Goal: Information Seeking & Learning: Learn about a topic

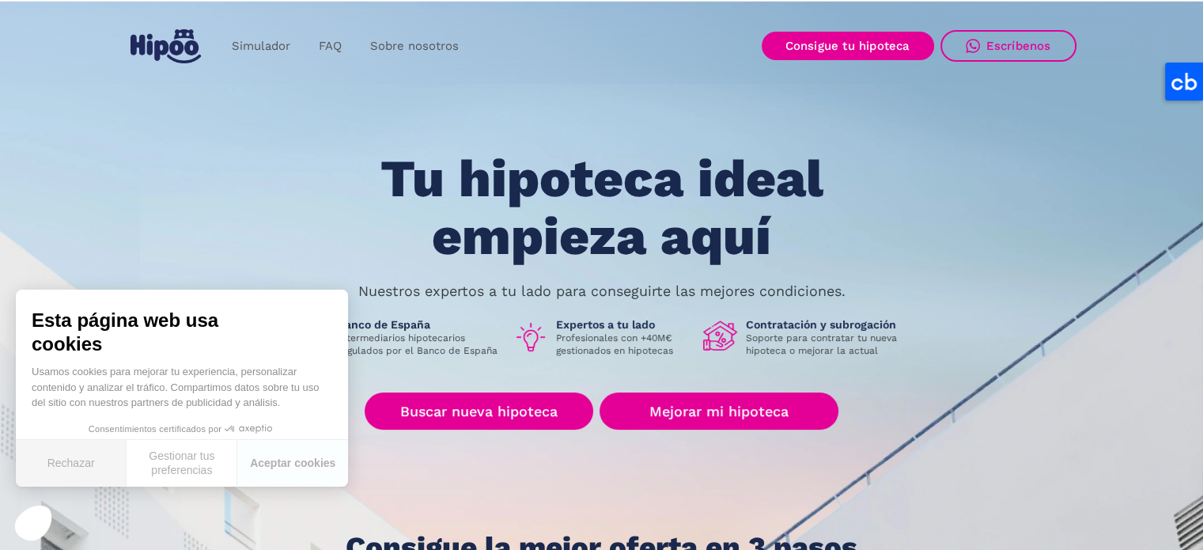
click at [85, 466] on button "Rechazar" at bounding box center [71, 463] width 111 height 47
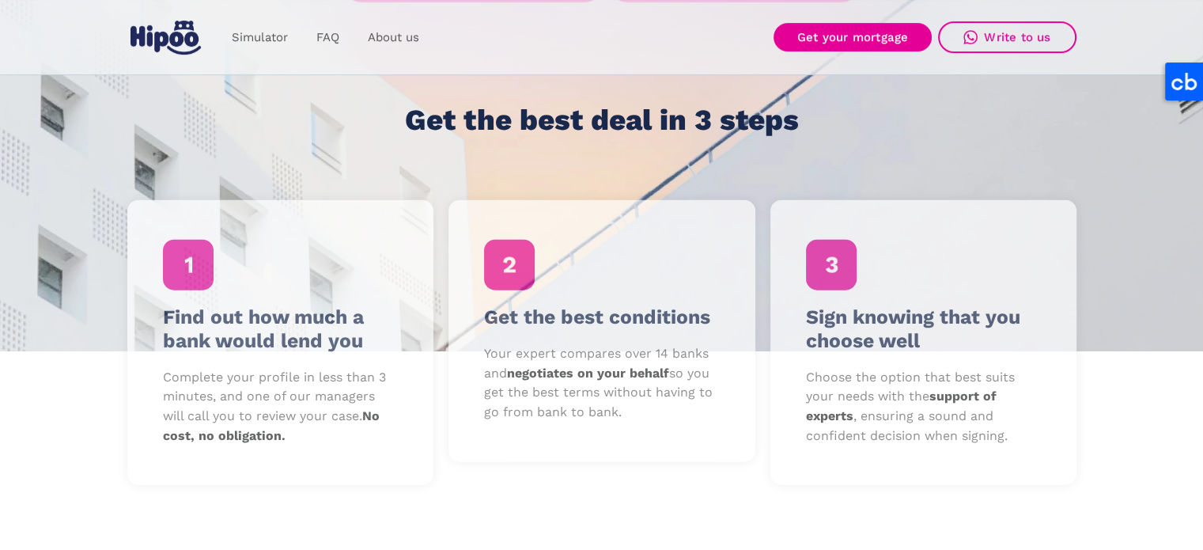
scroll to position [474, 0]
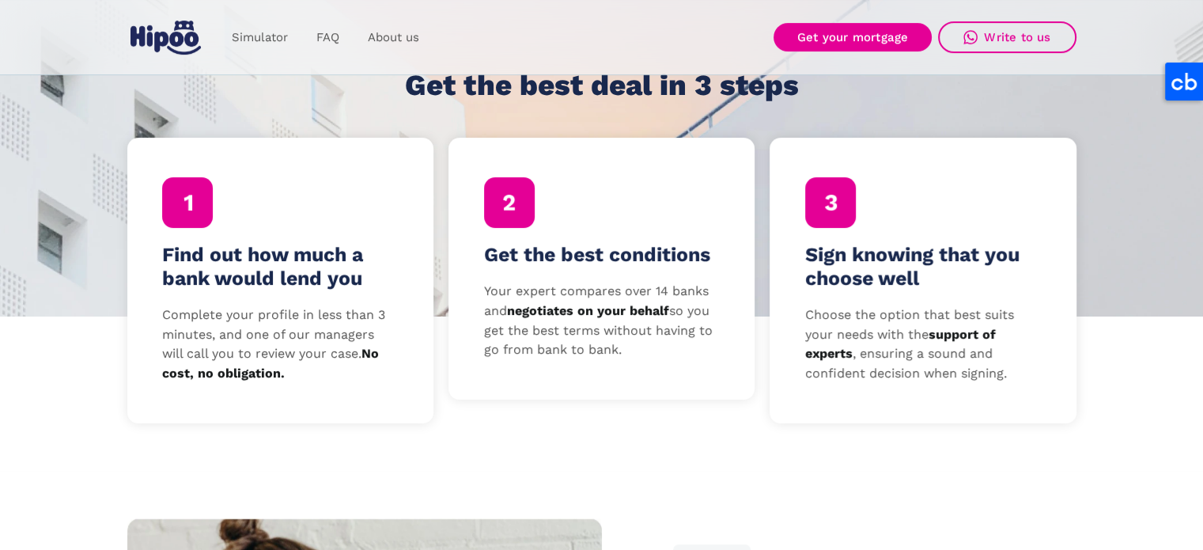
click at [511, 255] on font "Get the best conditions" at bounding box center [597, 254] width 226 height 23
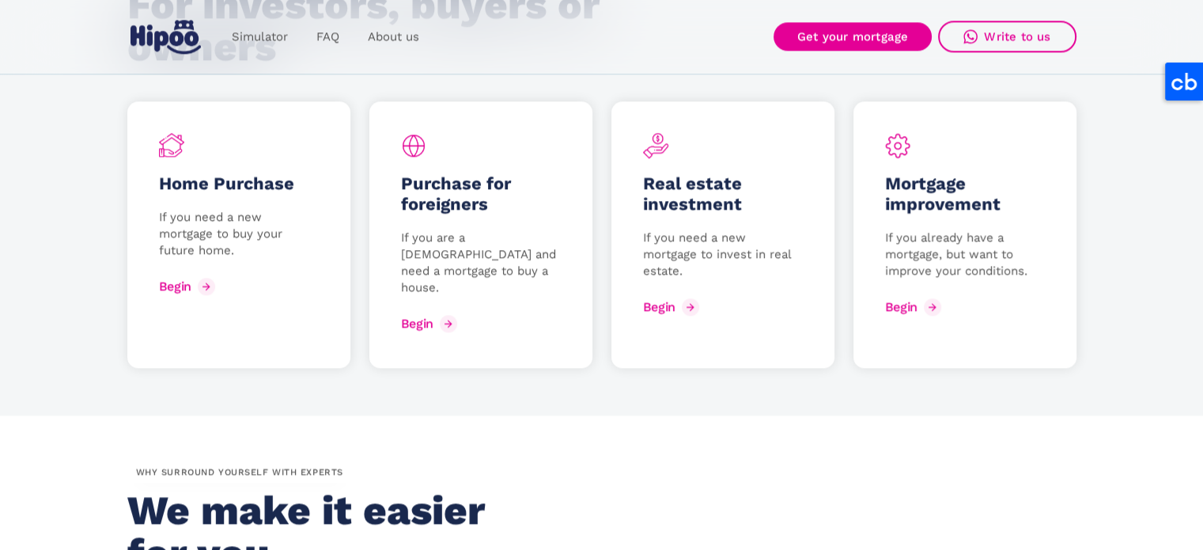
scroll to position [2451, 0]
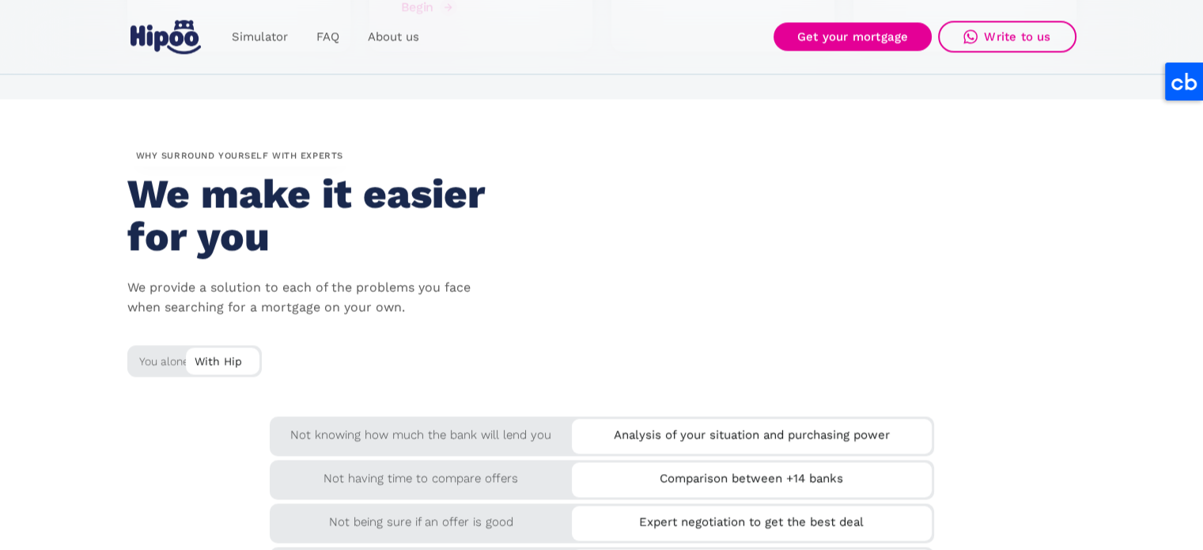
click at [183, 181] on font "We make it easier for you" at bounding box center [305, 214] width 357 height 90
click at [171, 179] on font "We make it easier for you" at bounding box center [305, 214] width 357 height 90
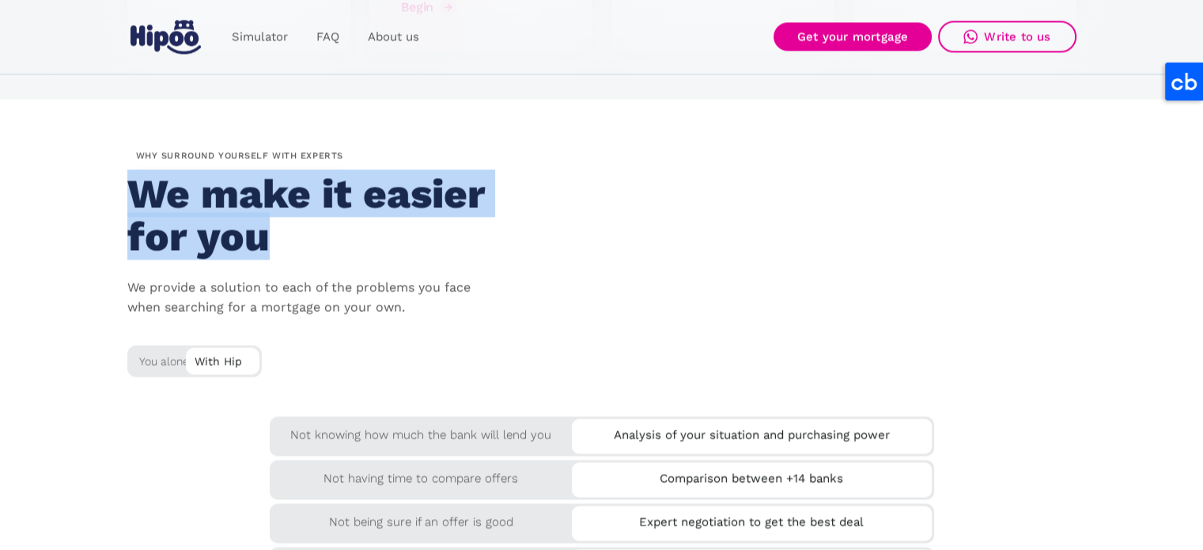
drag, startPoint x: 171, startPoint y: 179, endPoint x: 259, endPoint y: 212, distance: 94.6
click at [259, 212] on font "We make it easier for you" at bounding box center [305, 214] width 357 height 90
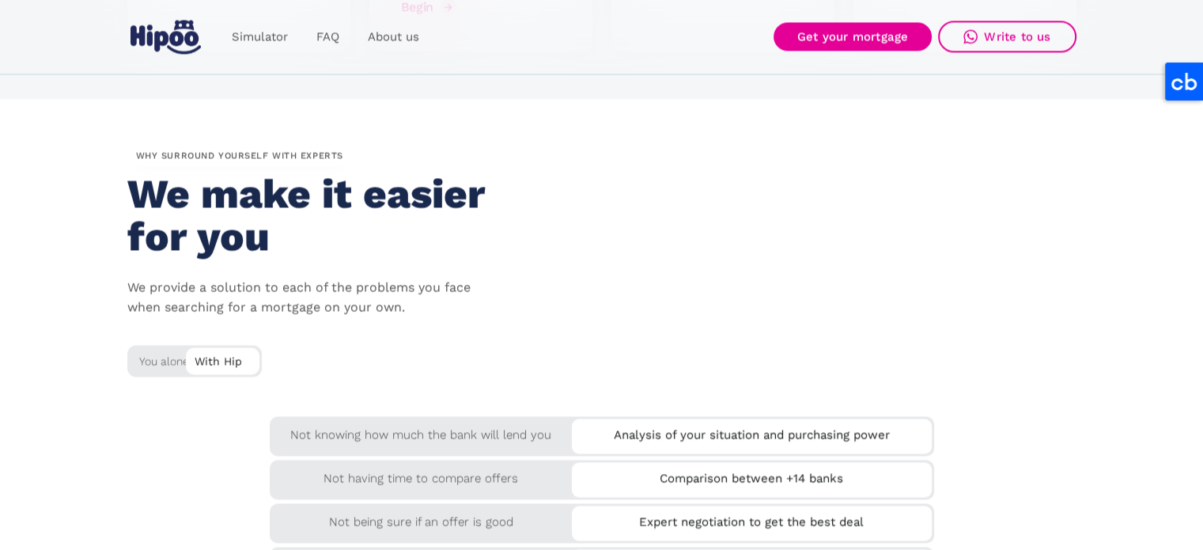
click at [252, 282] on font "We provide a solution to each of the problems you face when searching for a mor…" at bounding box center [298, 296] width 343 height 35
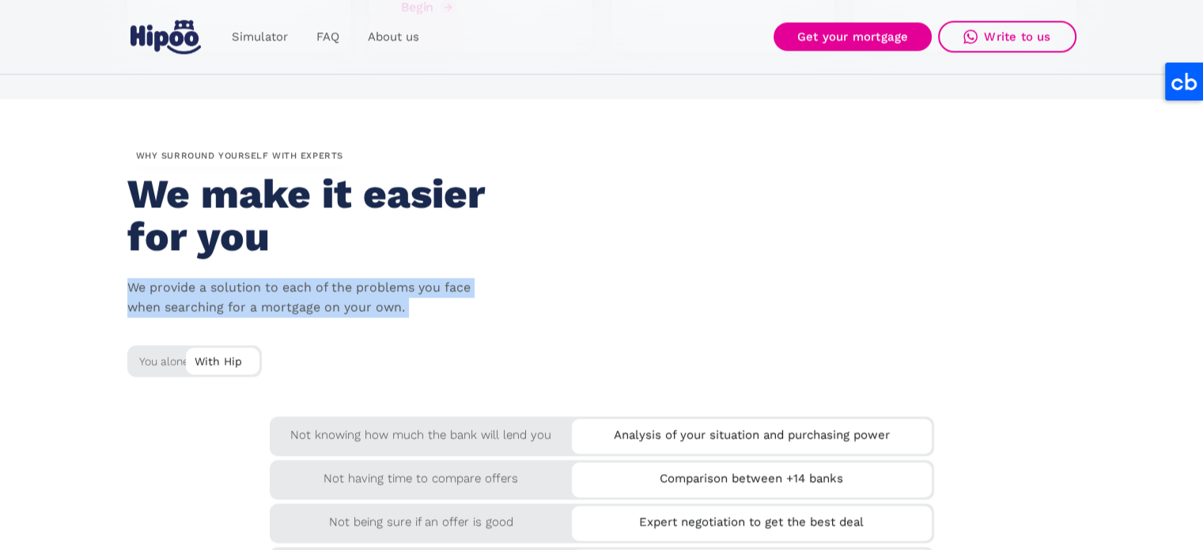
click at [252, 282] on font "We provide a solution to each of the problems you face when searching for a mor…" at bounding box center [298, 296] width 343 height 35
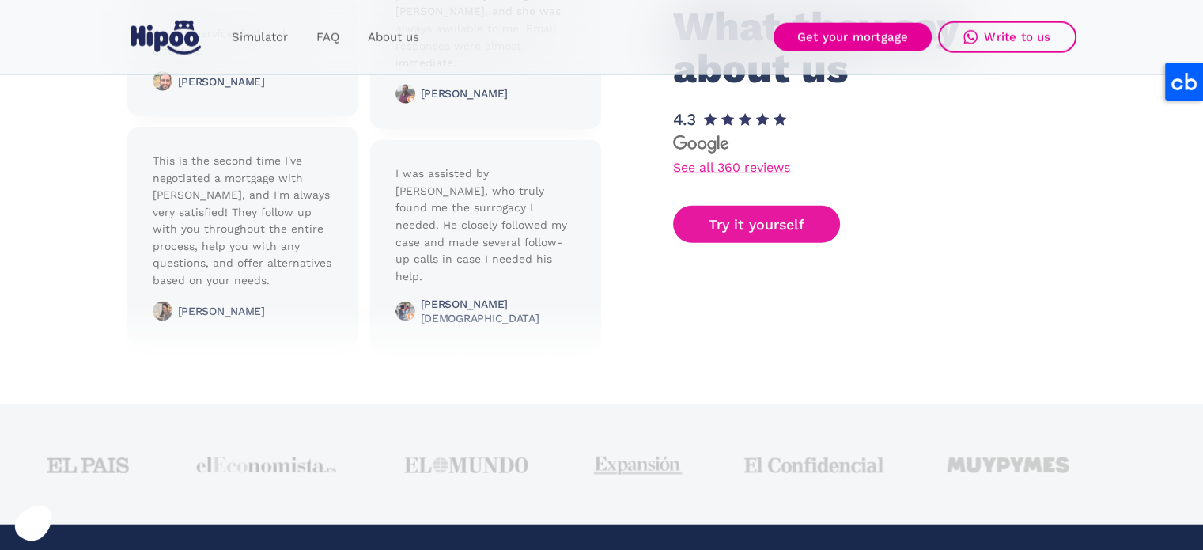
scroll to position [4093, 0]
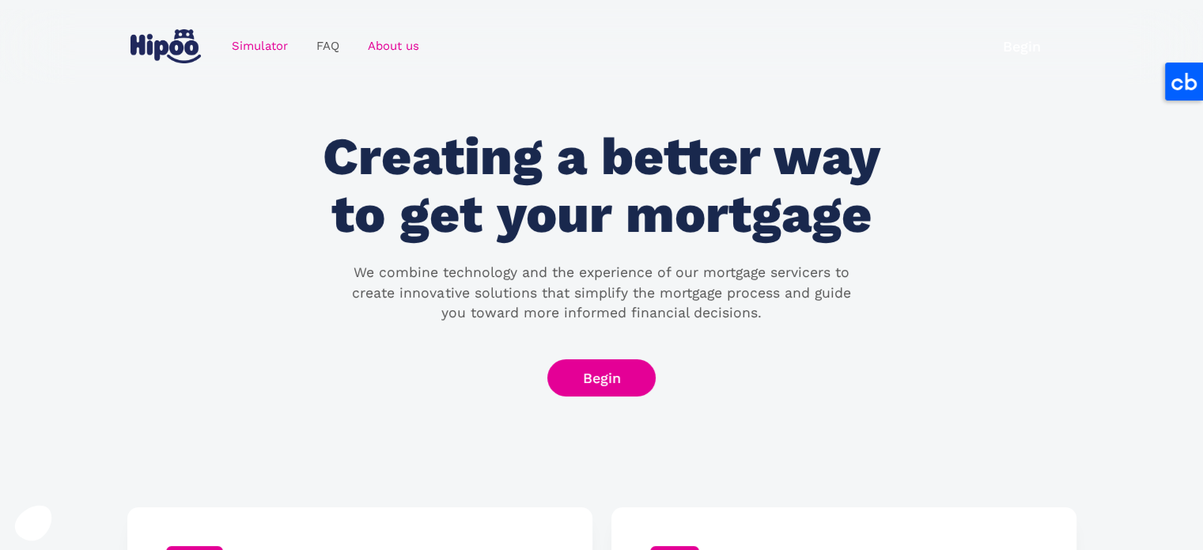
click at [263, 48] on font "Simulator" at bounding box center [260, 46] width 56 height 14
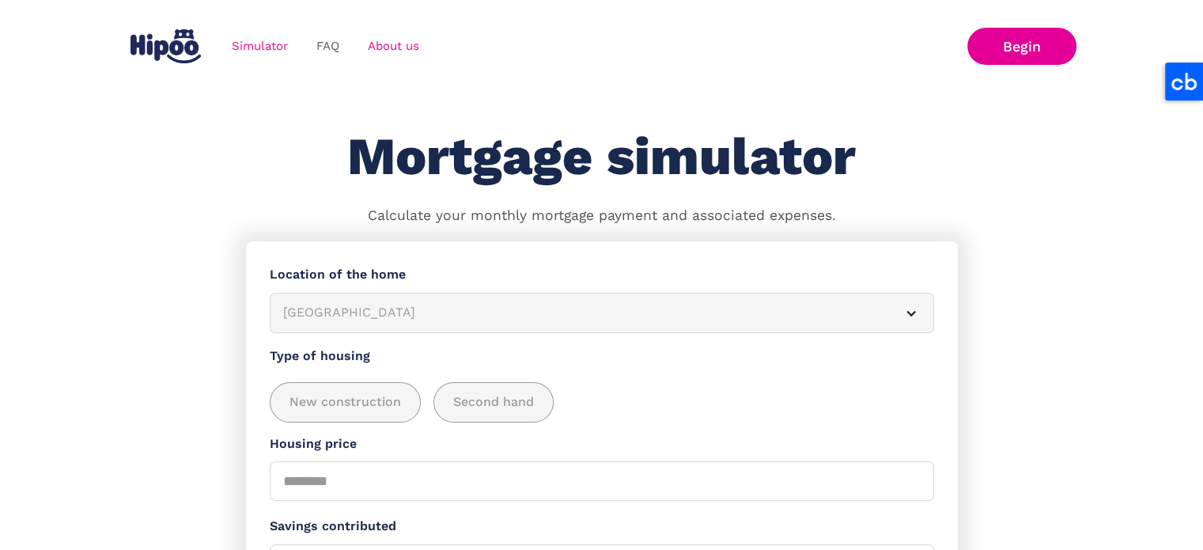
click at [378, 46] on font "About us" at bounding box center [393, 46] width 51 height 14
